Goal: Task Accomplishment & Management: Manage account settings

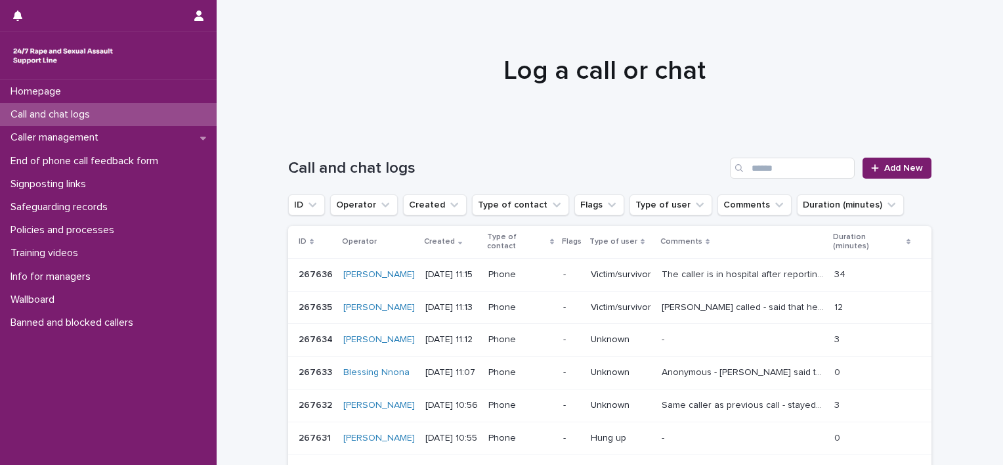
click at [470, 331] on div "[DATE] 11:12" at bounding box center [451, 338] width 52 height 14
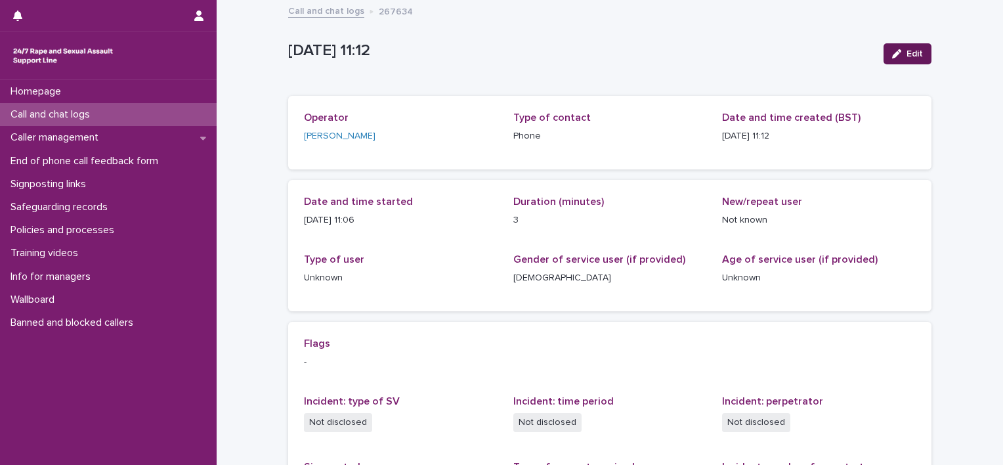
click at [901, 49] on button "Edit" at bounding box center [907, 53] width 48 height 21
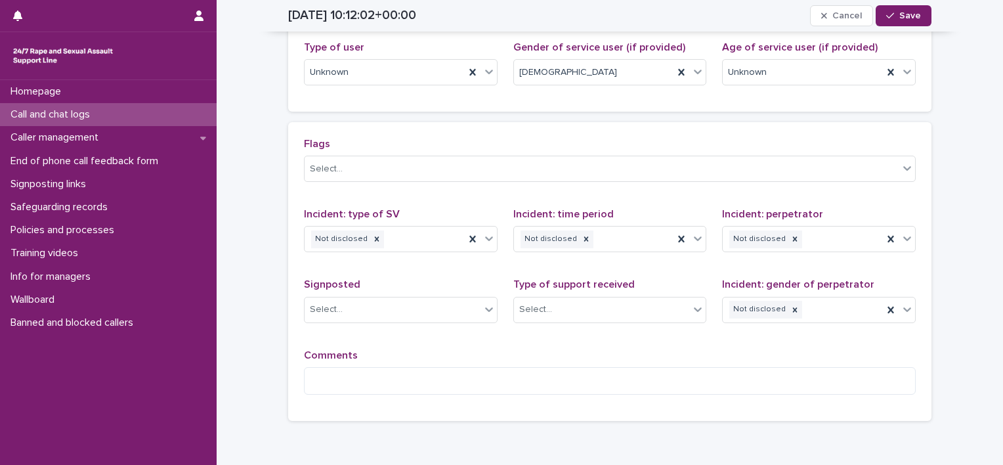
scroll to position [308, 0]
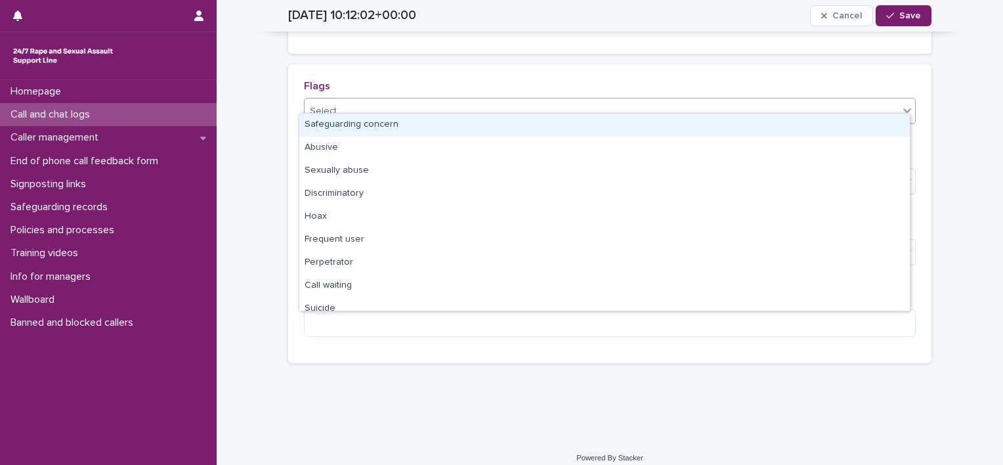
click at [399, 106] on div "Select..." at bounding box center [601, 111] width 594 height 22
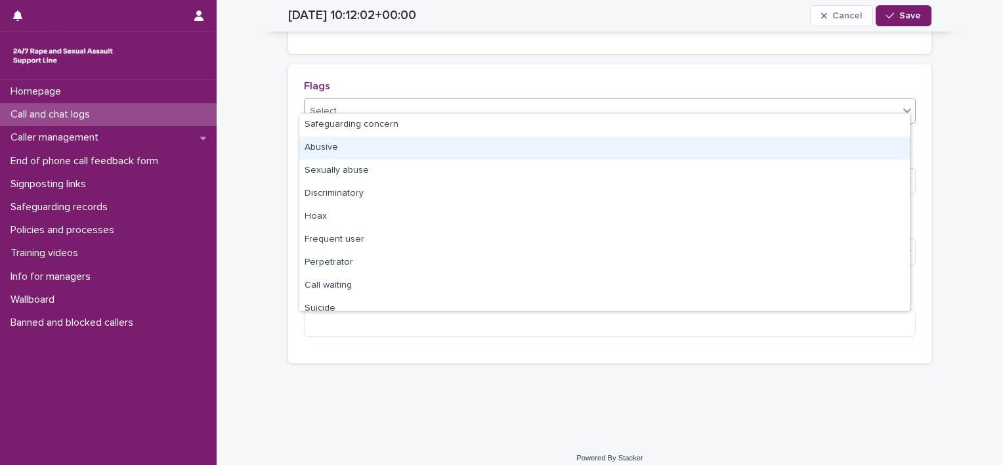
click at [344, 145] on div "Abusive" at bounding box center [604, 147] width 610 height 23
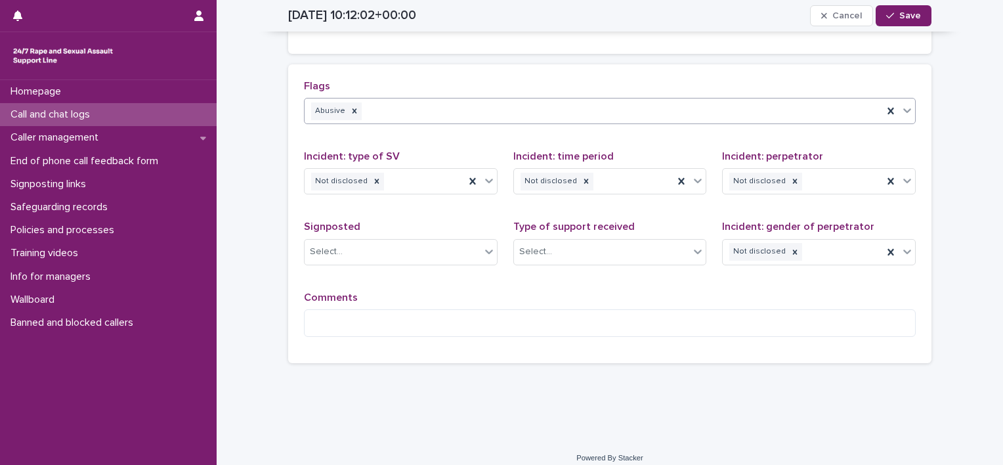
click at [409, 100] on div "Abusive" at bounding box center [593, 111] width 578 height 23
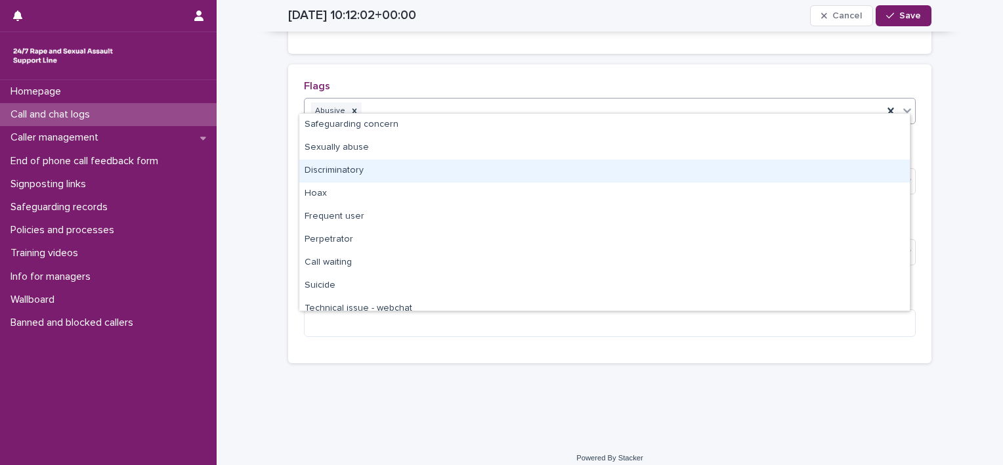
click at [351, 168] on div "Discriminatory" at bounding box center [604, 170] width 610 height 23
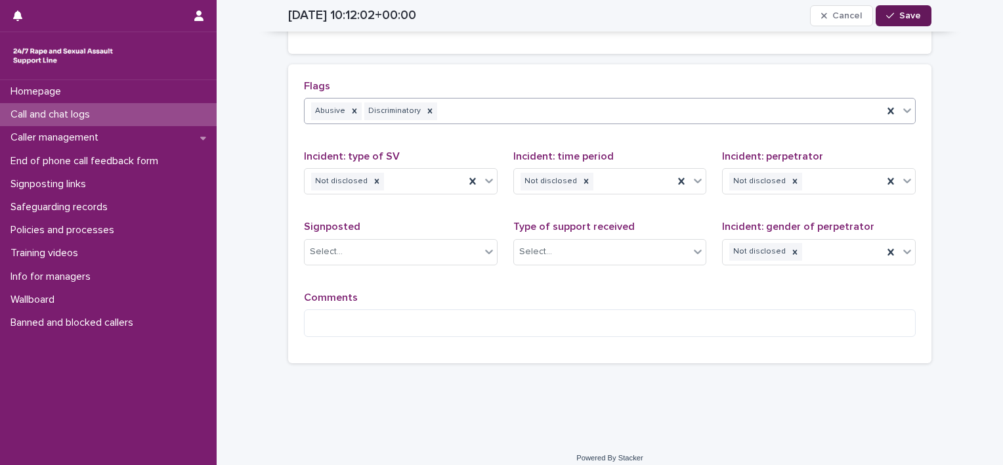
click at [911, 18] on span "Save" at bounding box center [910, 15] width 22 height 9
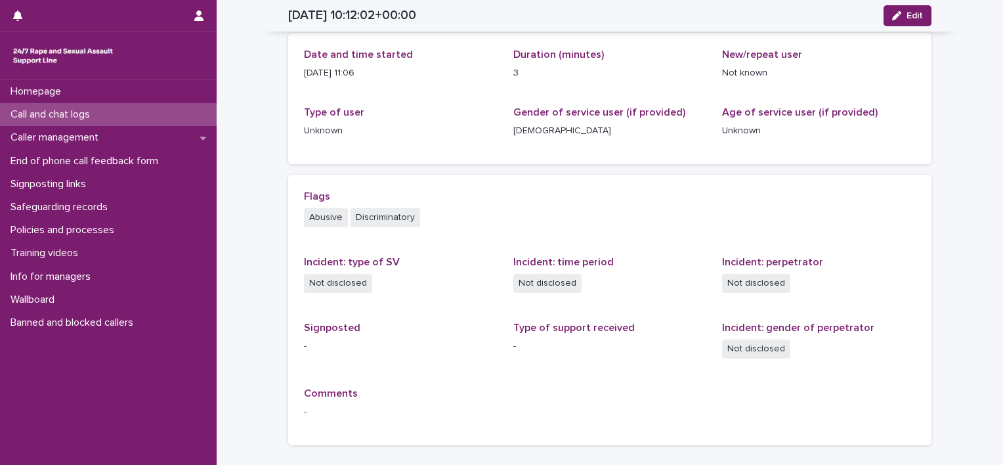
scroll to position [0, 0]
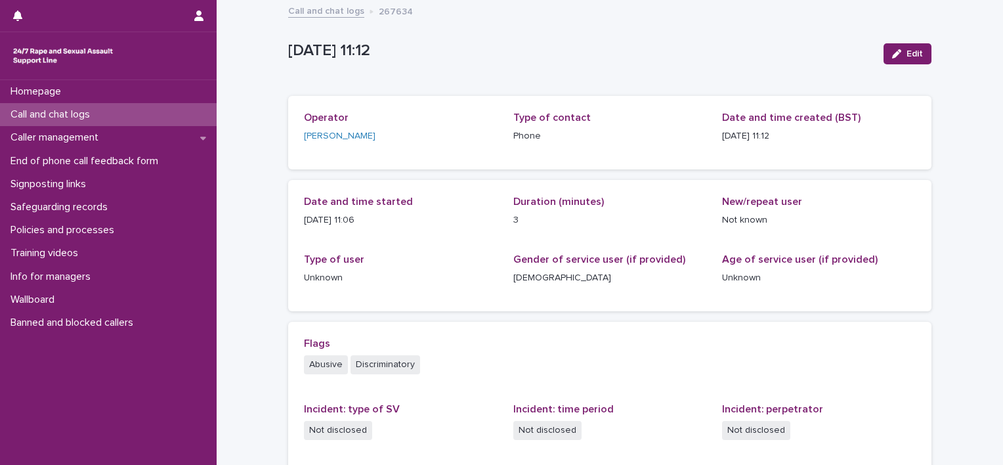
click at [91, 113] on p "Call and chat logs" at bounding box center [52, 114] width 95 height 12
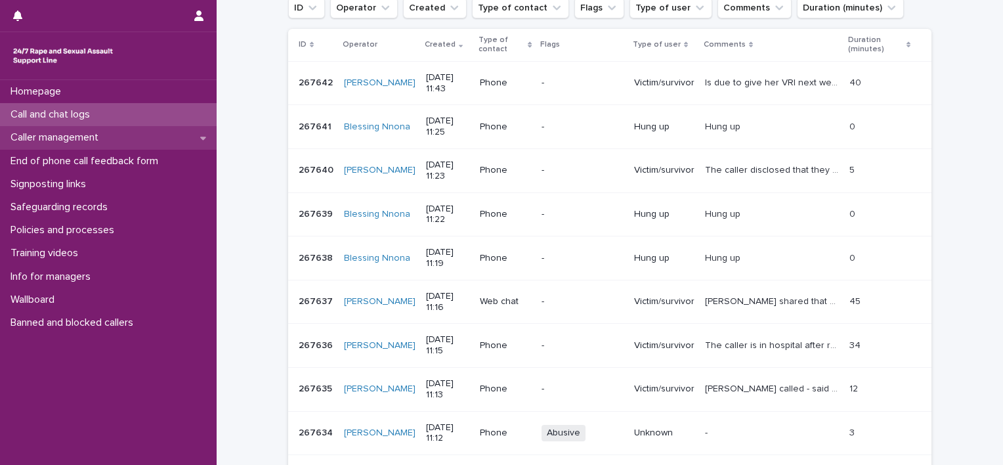
scroll to position [213, 0]
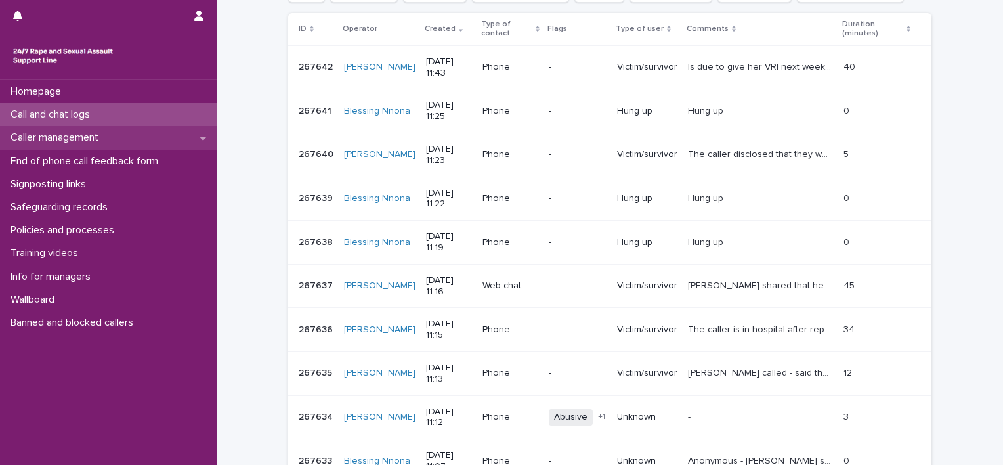
click at [66, 140] on p "Caller management" at bounding box center [57, 137] width 104 height 12
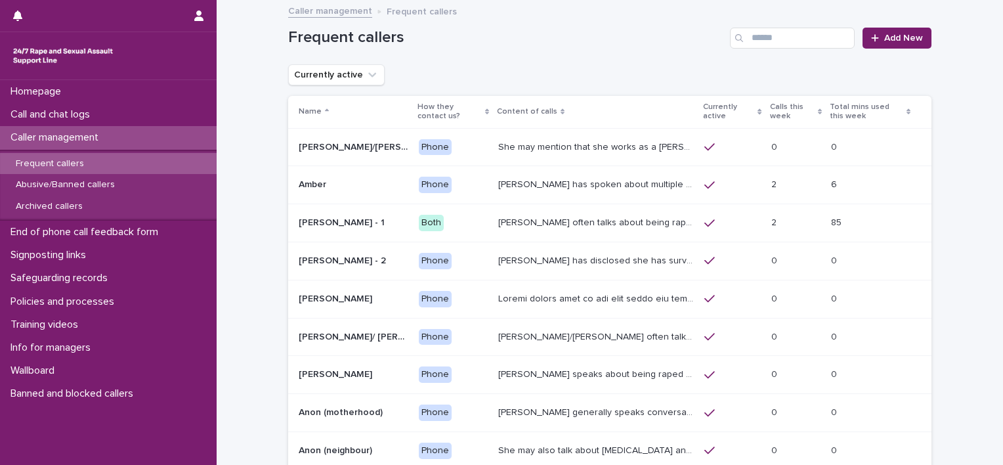
click at [768, 24] on div "Frequent callers Add New" at bounding box center [609, 32] width 643 height 63
click at [764, 37] on input "Search" at bounding box center [792, 38] width 125 height 21
type input "******"
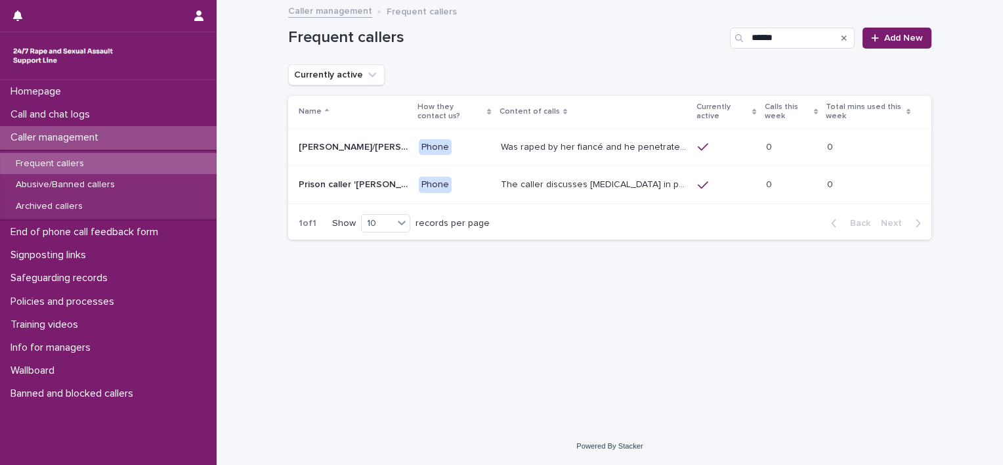
click at [554, 181] on p "The caller discusses [MEDICAL_DATA] in prison. They may say that it is ongoing,…" at bounding box center [596, 183] width 190 height 14
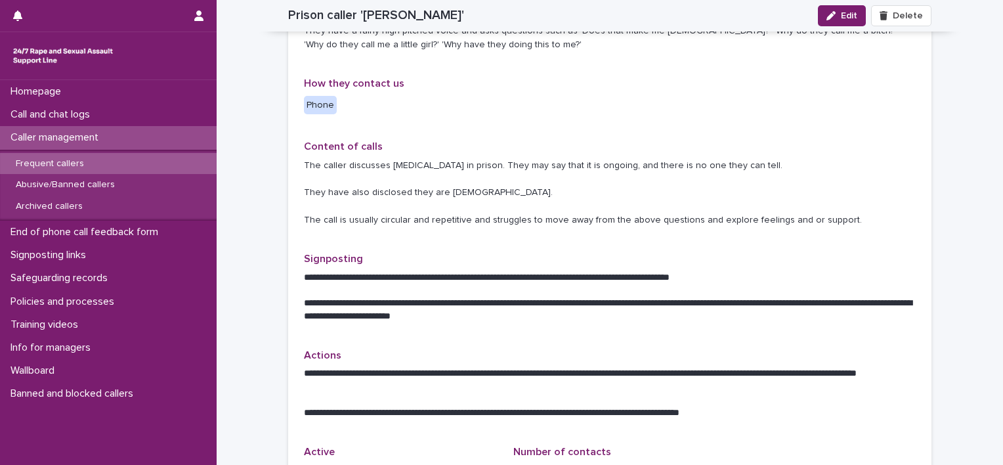
scroll to position [328, 0]
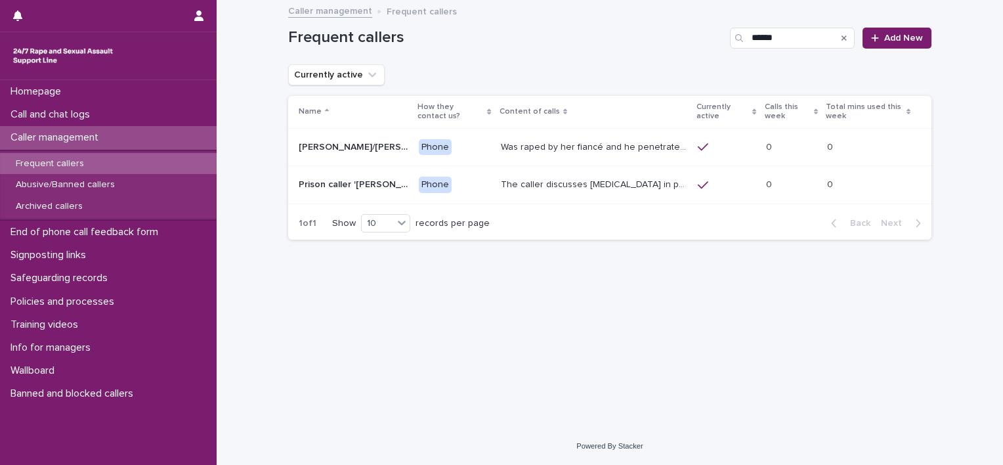
click at [597, 147] on p "Was raped by her fiancé and he penetrated her with a knife, she called an ambul…" at bounding box center [596, 146] width 190 height 14
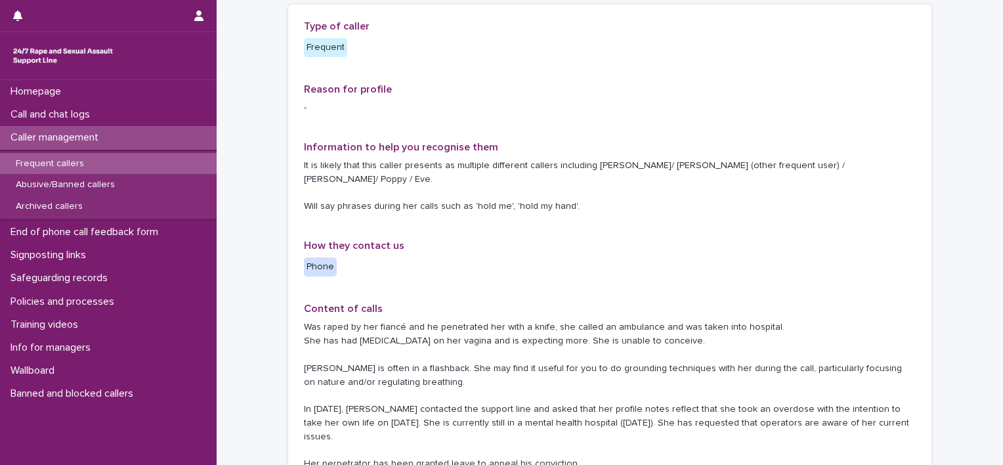
scroll to position [131, 0]
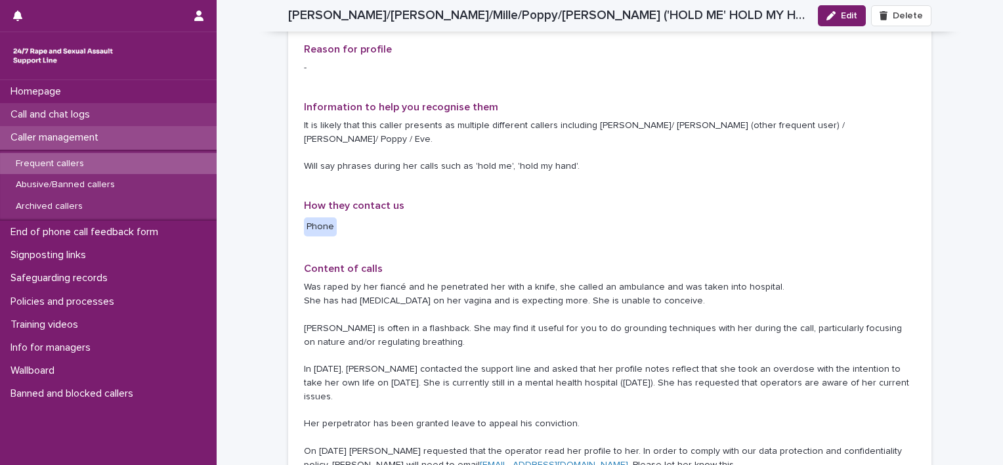
click at [58, 110] on p "Call and chat logs" at bounding box center [52, 114] width 95 height 12
